Goal: Task Accomplishment & Management: Use online tool/utility

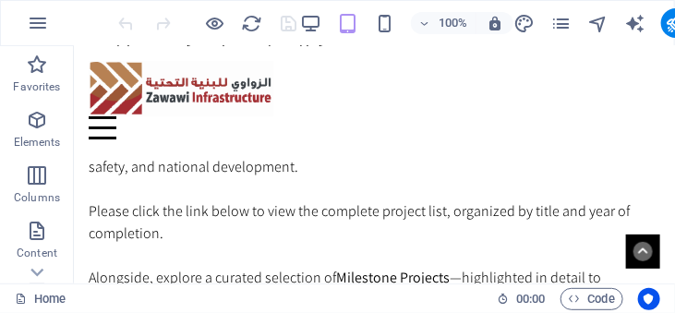
scroll to position [4996, 0]
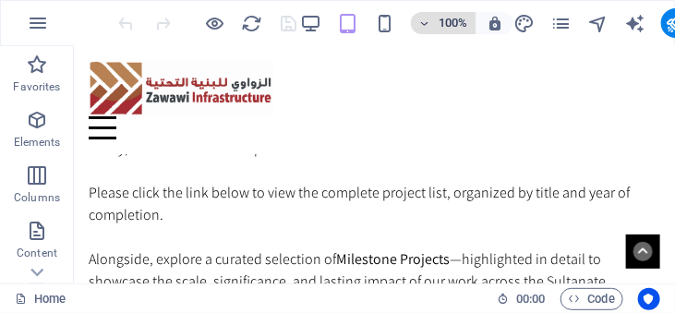
click at [424, 23] on icon "button" at bounding box center [425, 24] width 13 height 12
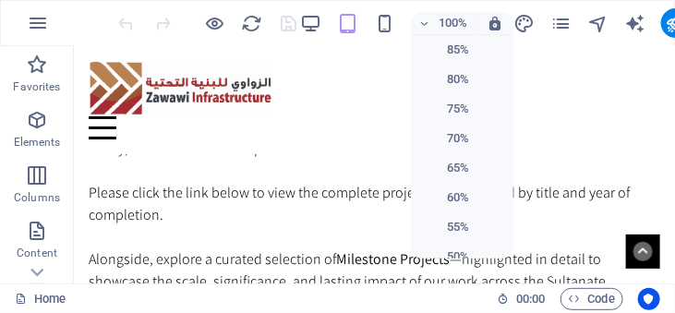
scroll to position [94, 0]
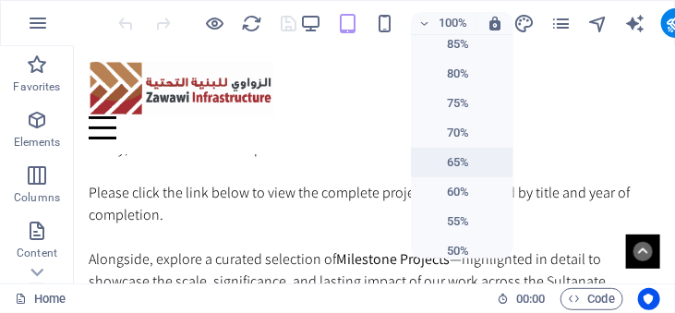
click at [454, 160] on h6 "65%" at bounding box center [445, 163] width 47 height 22
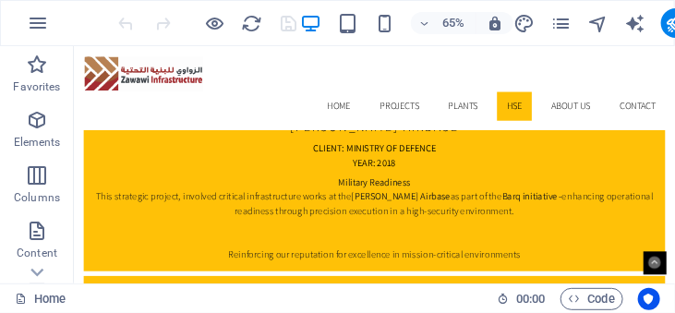
scroll to position [6002, 0]
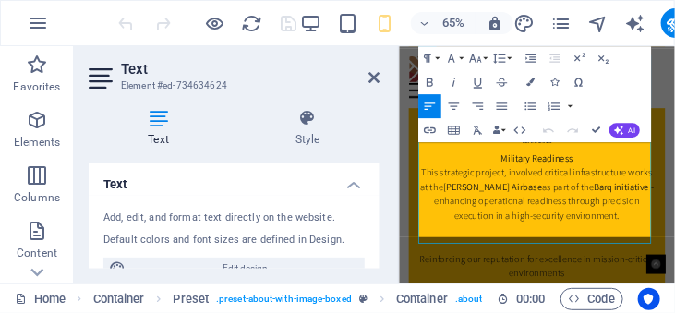
scroll to position [9849, 0]
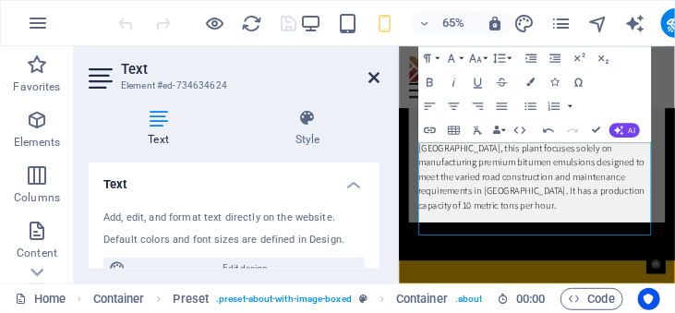
click at [376, 73] on icon at bounding box center [374, 77] width 11 height 15
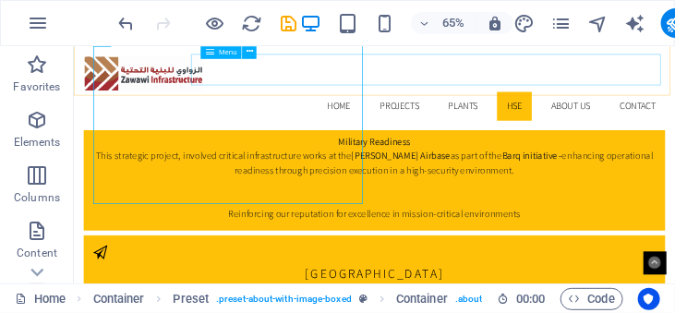
scroll to position [6039, 0]
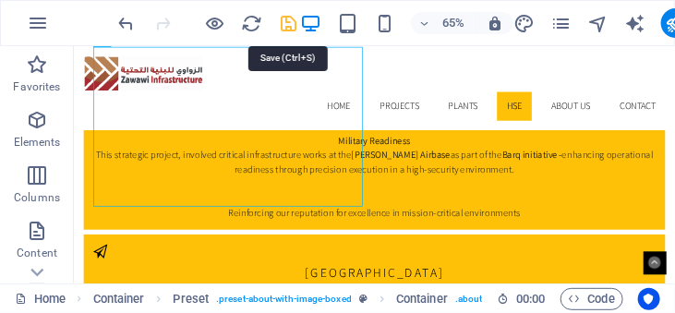
click at [287, 19] on icon "save" at bounding box center [289, 23] width 21 height 21
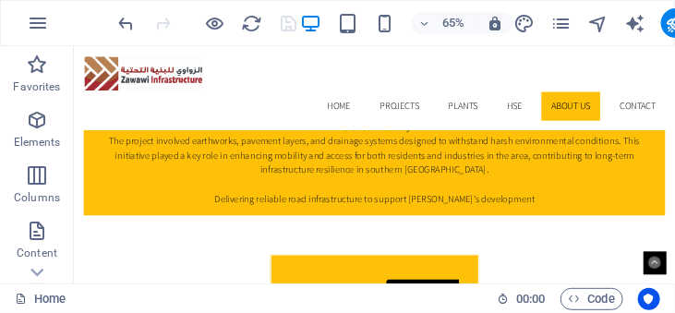
scroll to position [7234, 0]
